Goal: Task Accomplishment & Management: Complete application form

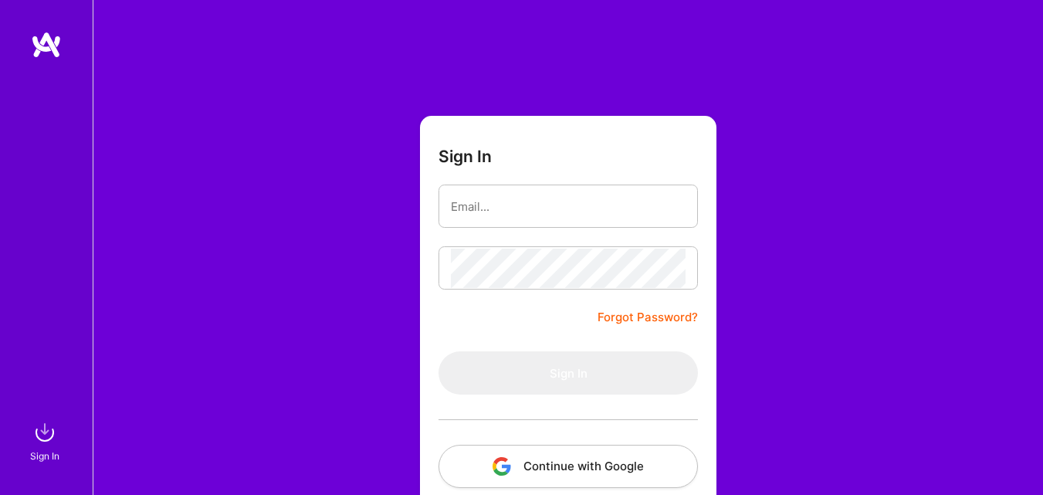
click at [459, 330] on form "Sign In Forgot Password? Sign In Continue with Google Continue with Github" at bounding box center [568, 342] width 296 height 452
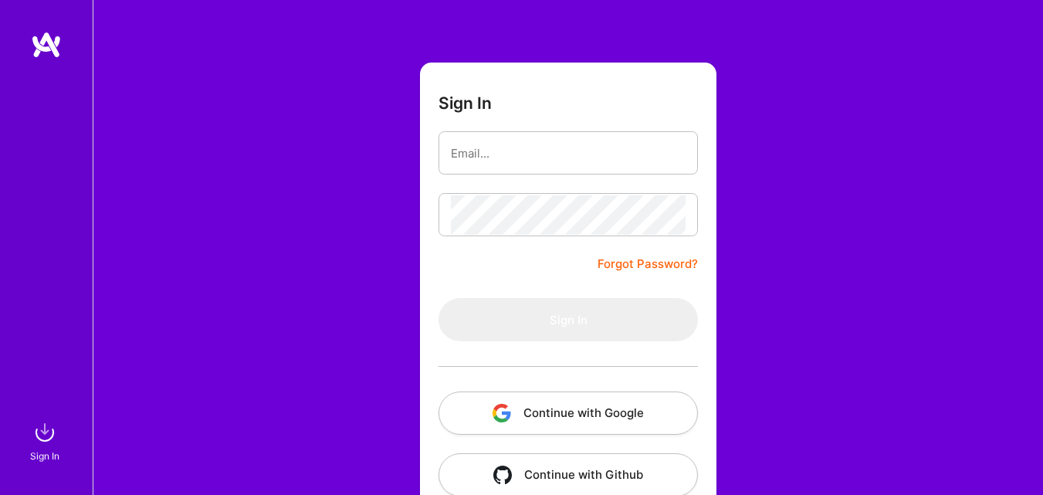
scroll to position [85, 0]
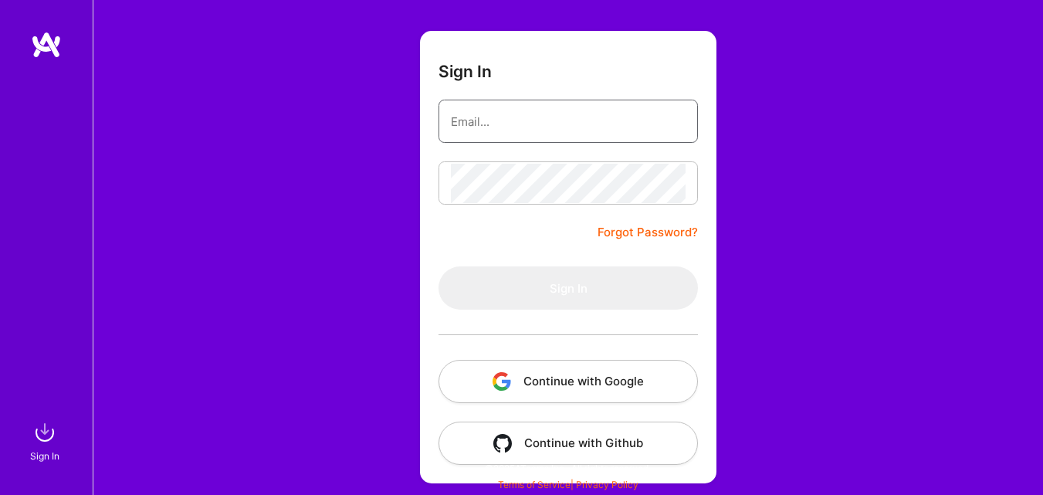
type input "[EMAIL_ADDRESS][DOMAIN_NAME]"
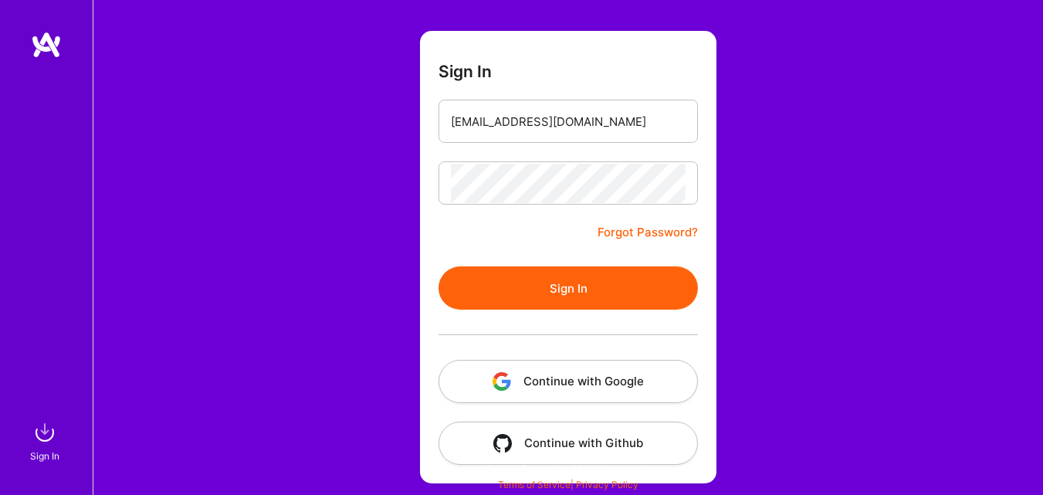
click at [494, 225] on form "Sign In [EMAIL_ADDRESS][DOMAIN_NAME] Forgot Password? Sign In Continue with Goo…" at bounding box center [568, 257] width 296 height 452
click at [564, 286] on button "Sign In" at bounding box center [567, 287] width 259 height 43
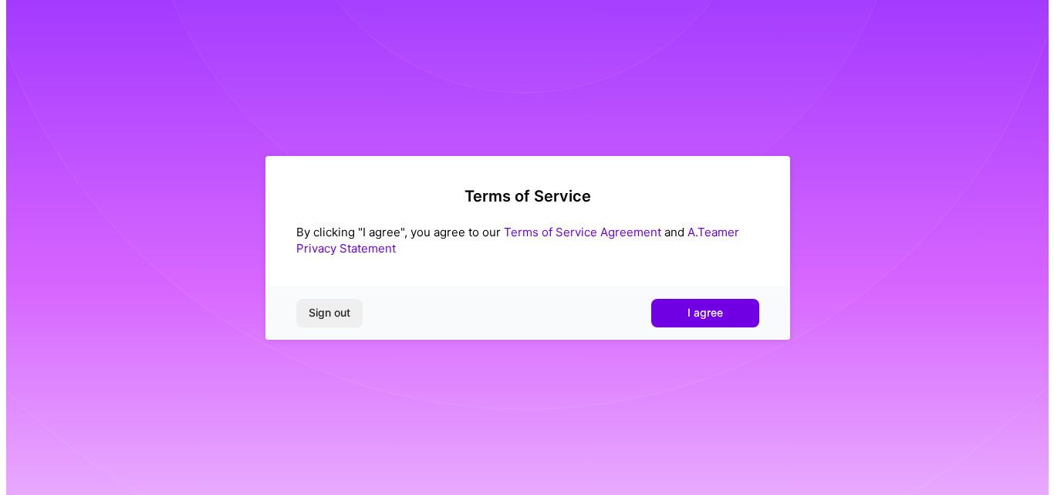
scroll to position [0, 0]
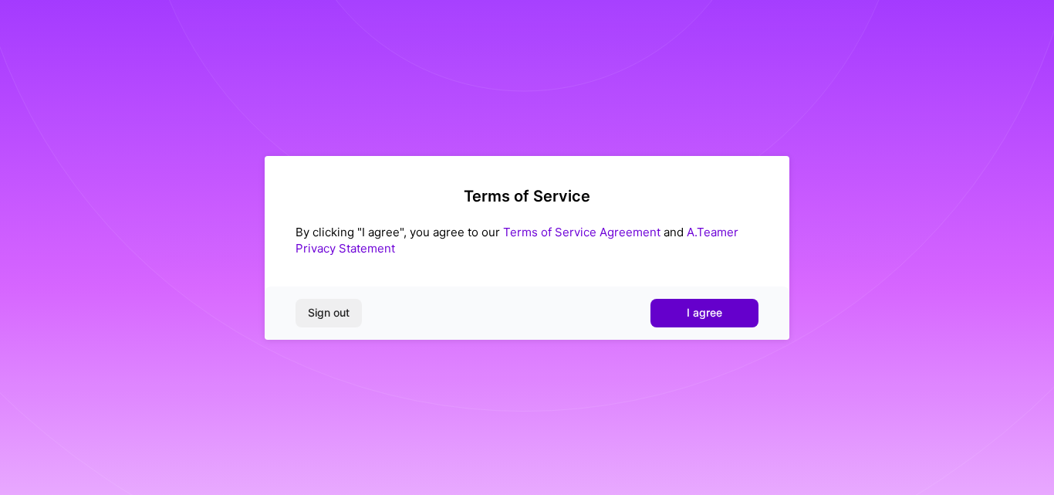
click at [702, 310] on span "I agree" at bounding box center [705, 312] width 36 height 15
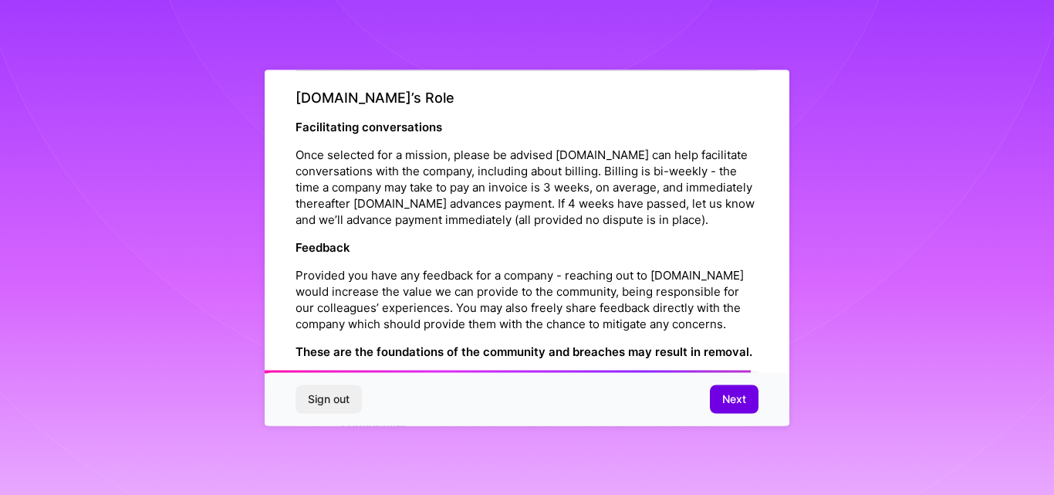
scroll to position [1832, 0]
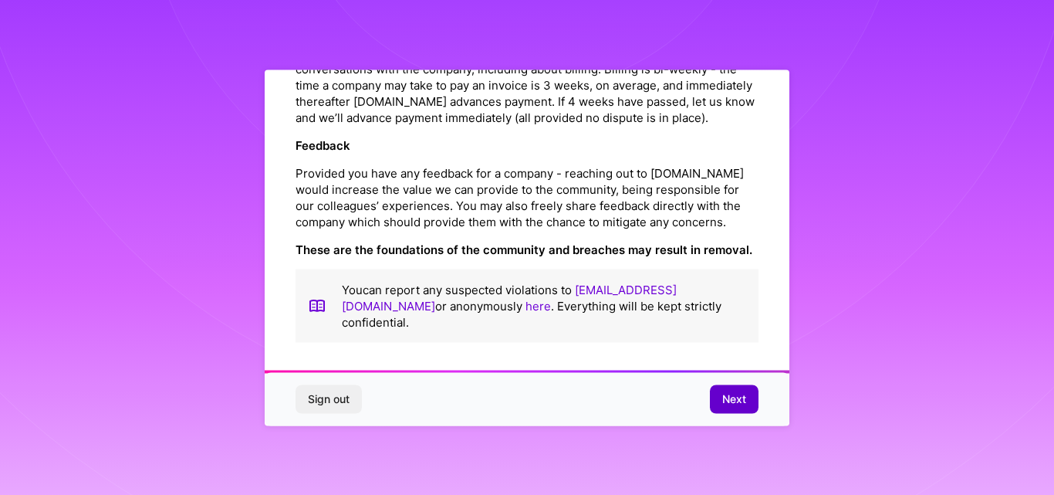
click at [739, 397] on span "Next" at bounding box center [734, 398] width 24 height 15
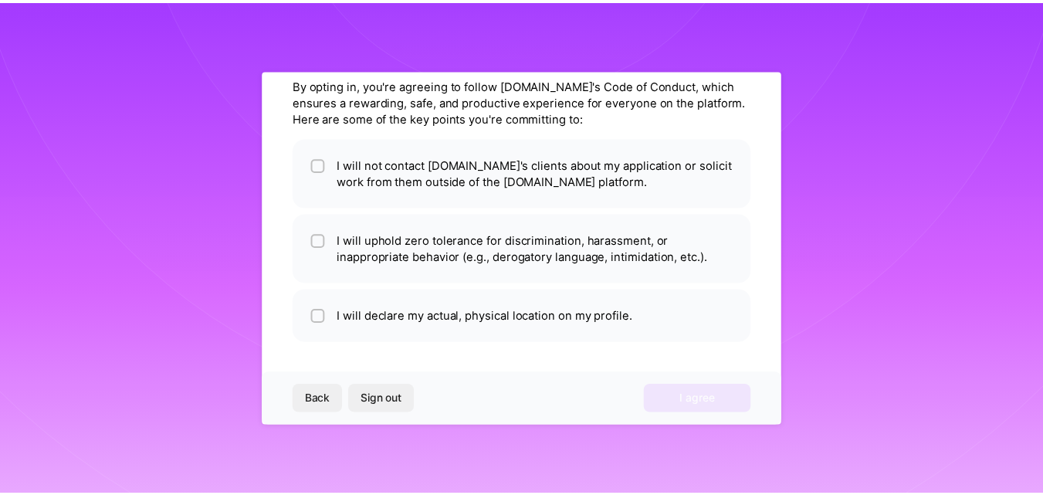
scroll to position [61, 0]
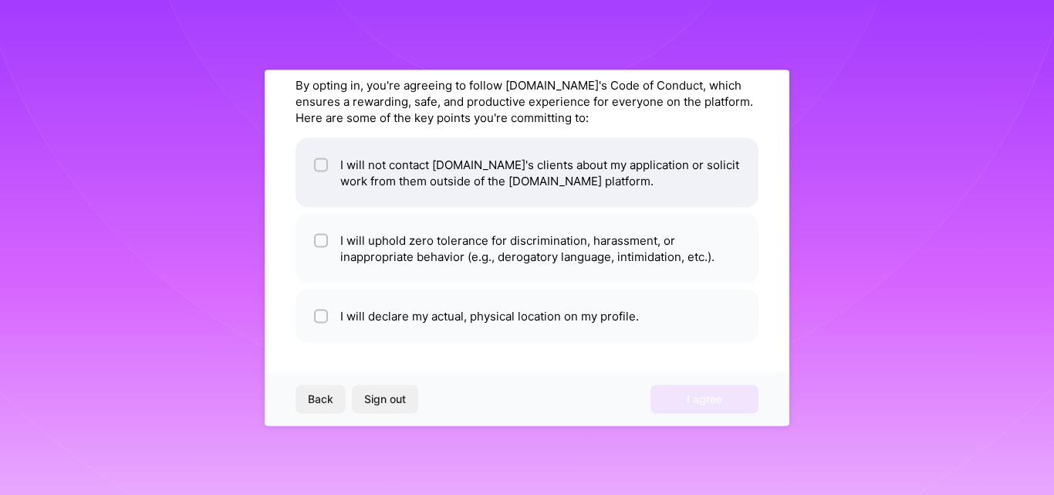
click at [324, 162] on input "checkbox" at bounding box center [322, 165] width 11 height 11
checkbox input "true"
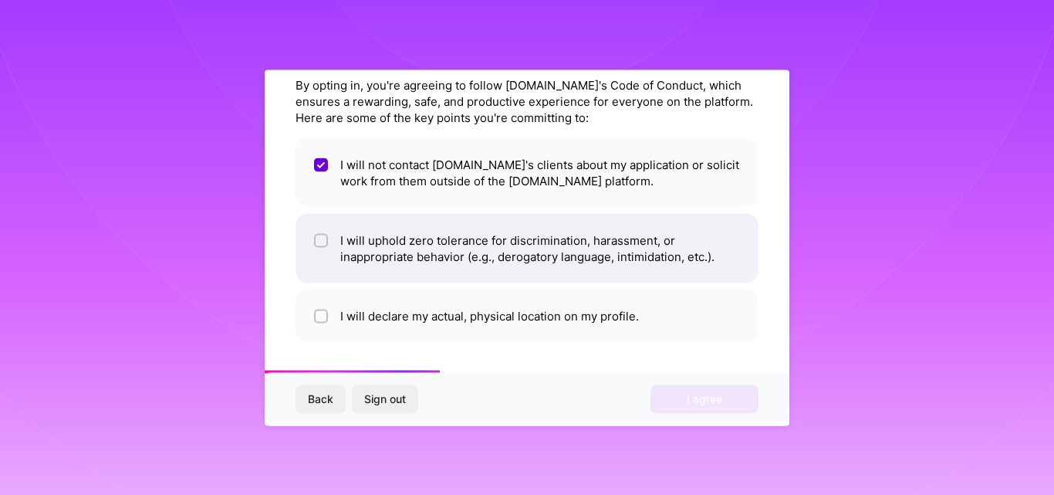
click at [319, 239] on input "checkbox" at bounding box center [322, 240] width 11 height 11
checkbox input "true"
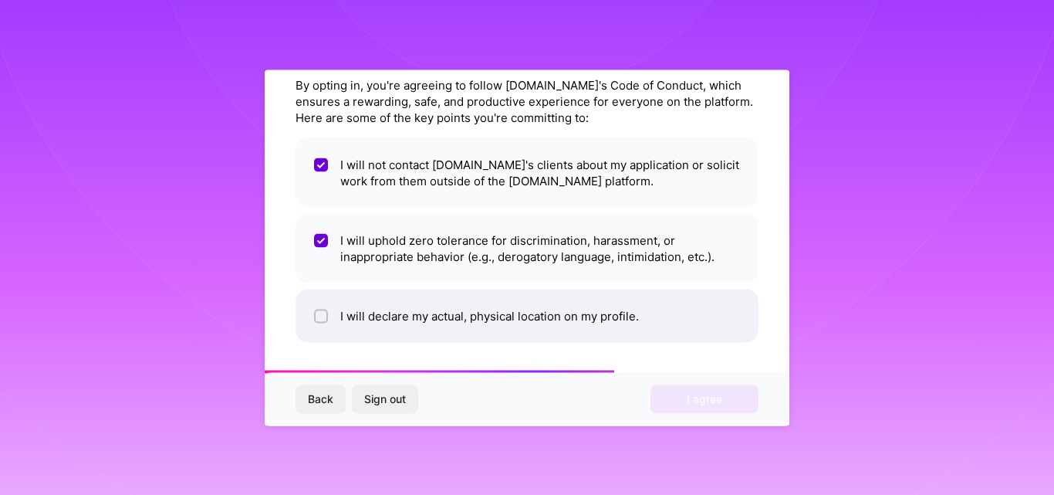
click at [326, 314] on div at bounding box center [321, 316] width 14 height 14
checkbox input "true"
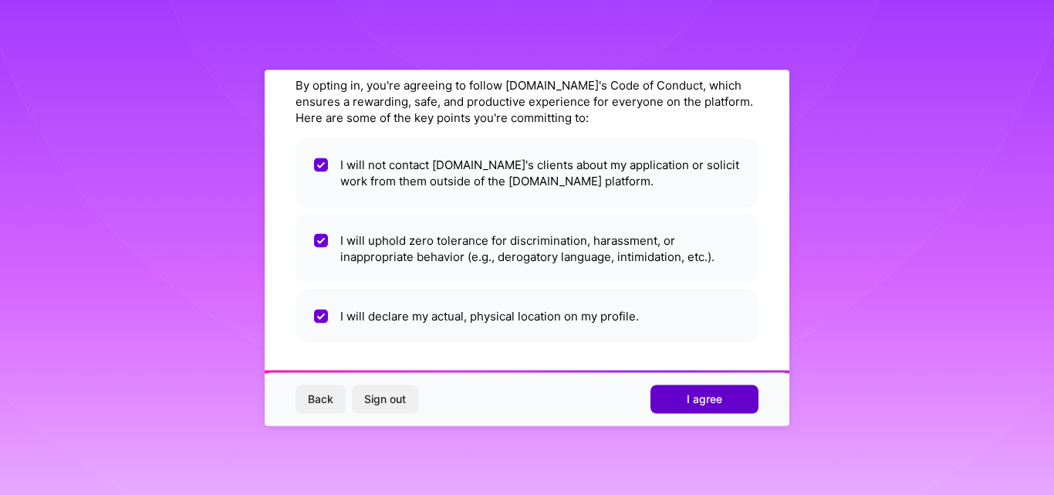
click at [698, 395] on span "I agree" at bounding box center [705, 398] width 36 height 15
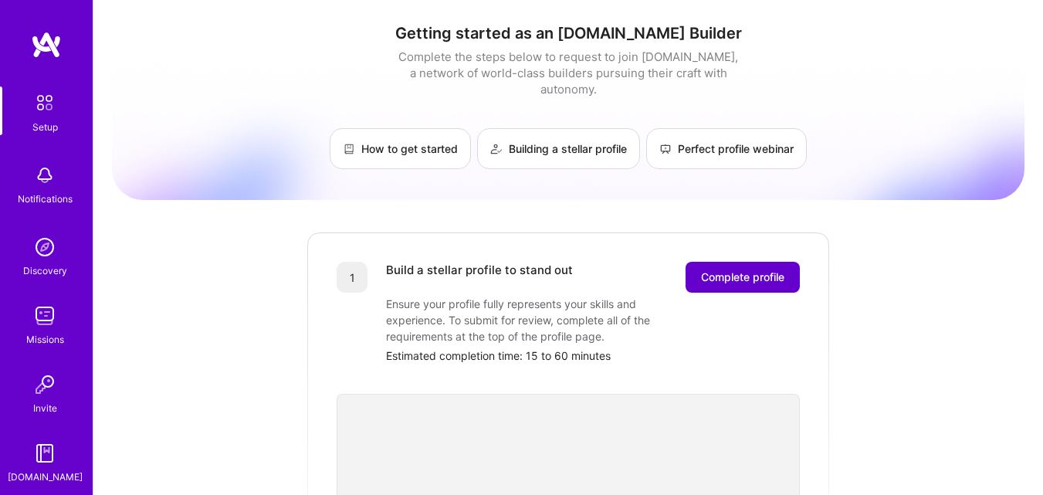
click at [733, 269] on span "Complete profile" at bounding box center [742, 276] width 83 height 15
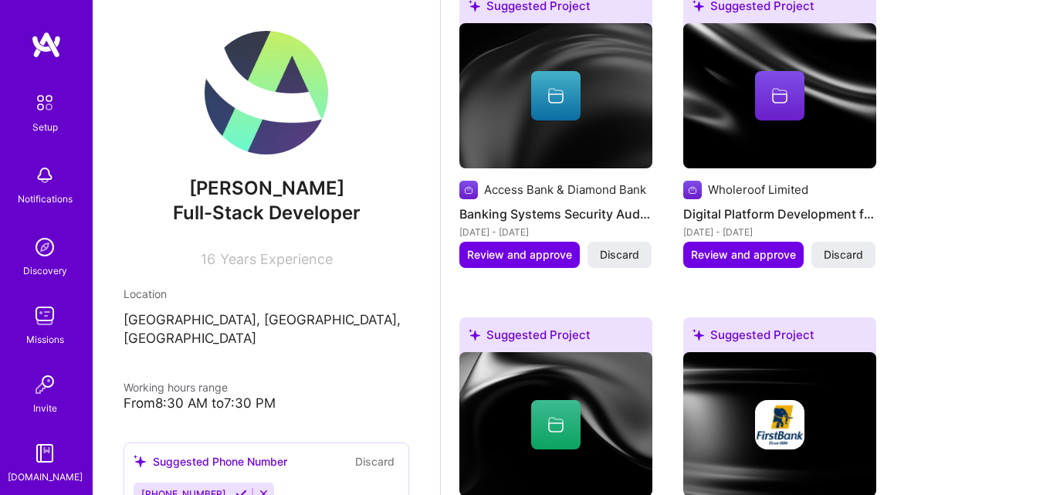
click at [1017, 146] on div "Suggested Project Access Bank & Diamond Bank Banking Systems Security Auditing …" at bounding box center [741, 301] width 565 height 626
